Goal: Transaction & Acquisition: Purchase product/service

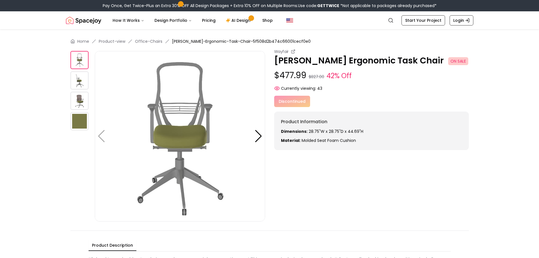
click at [80, 98] on img at bounding box center [79, 101] width 18 height 18
click at [77, 100] on img at bounding box center [79, 101] width 18 height 18
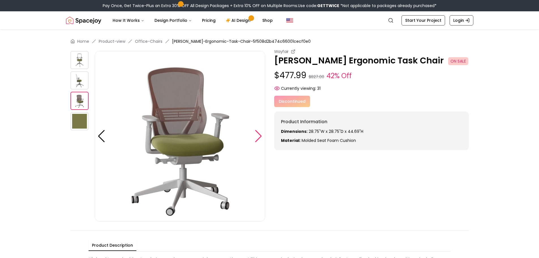
click at [258, 139] on div at bounding box center [259, 136] width 8 height 12
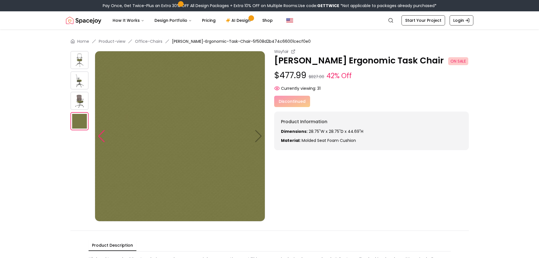
click at [103, 135] on div at bounding box center [102, 136] width 8 height 12
